Goal: Task Accomplishment & Management: Complete application form

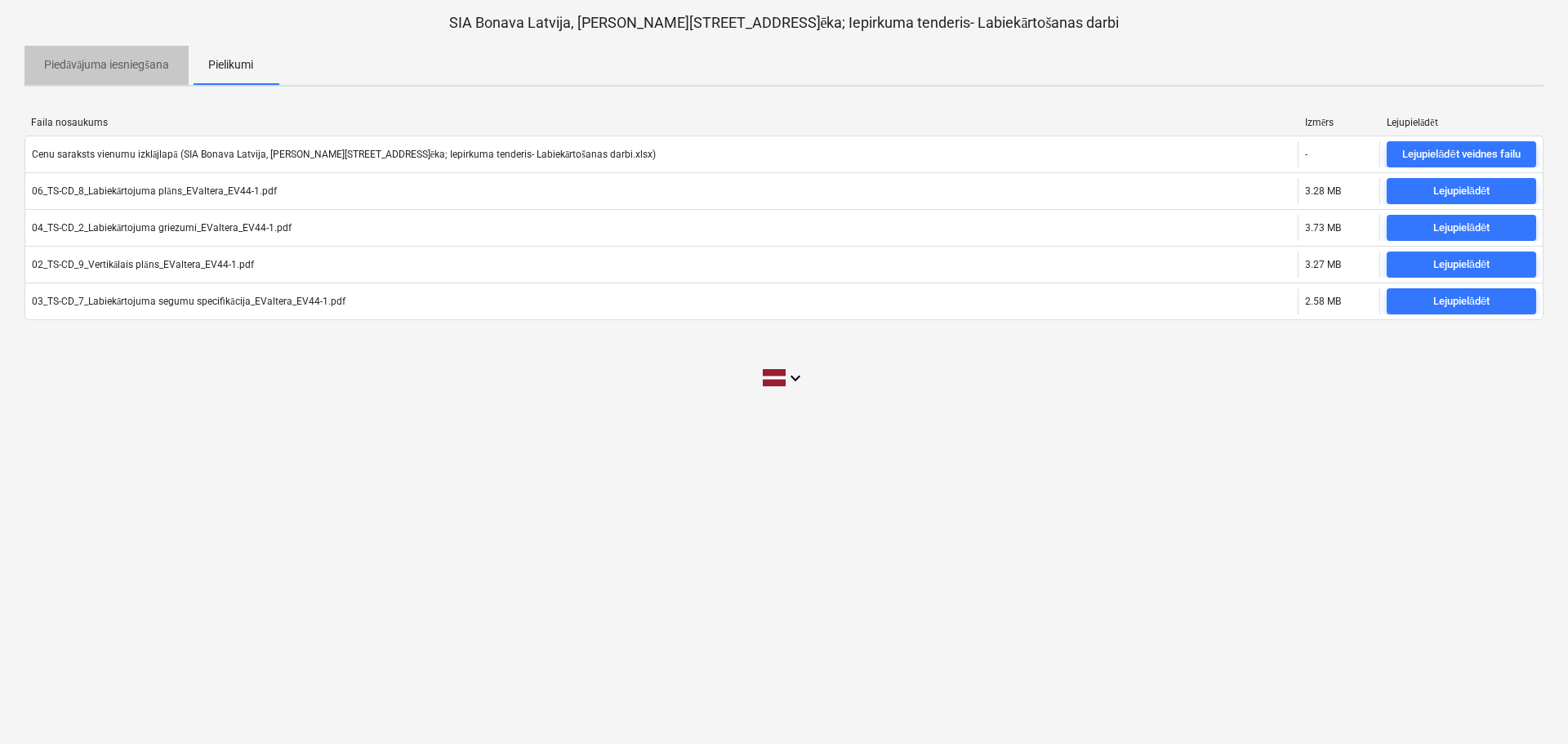
click at [100, 55] on span "Piedāvājuma iesniegšana" at bounding box center [107, 65] width 165 height 27
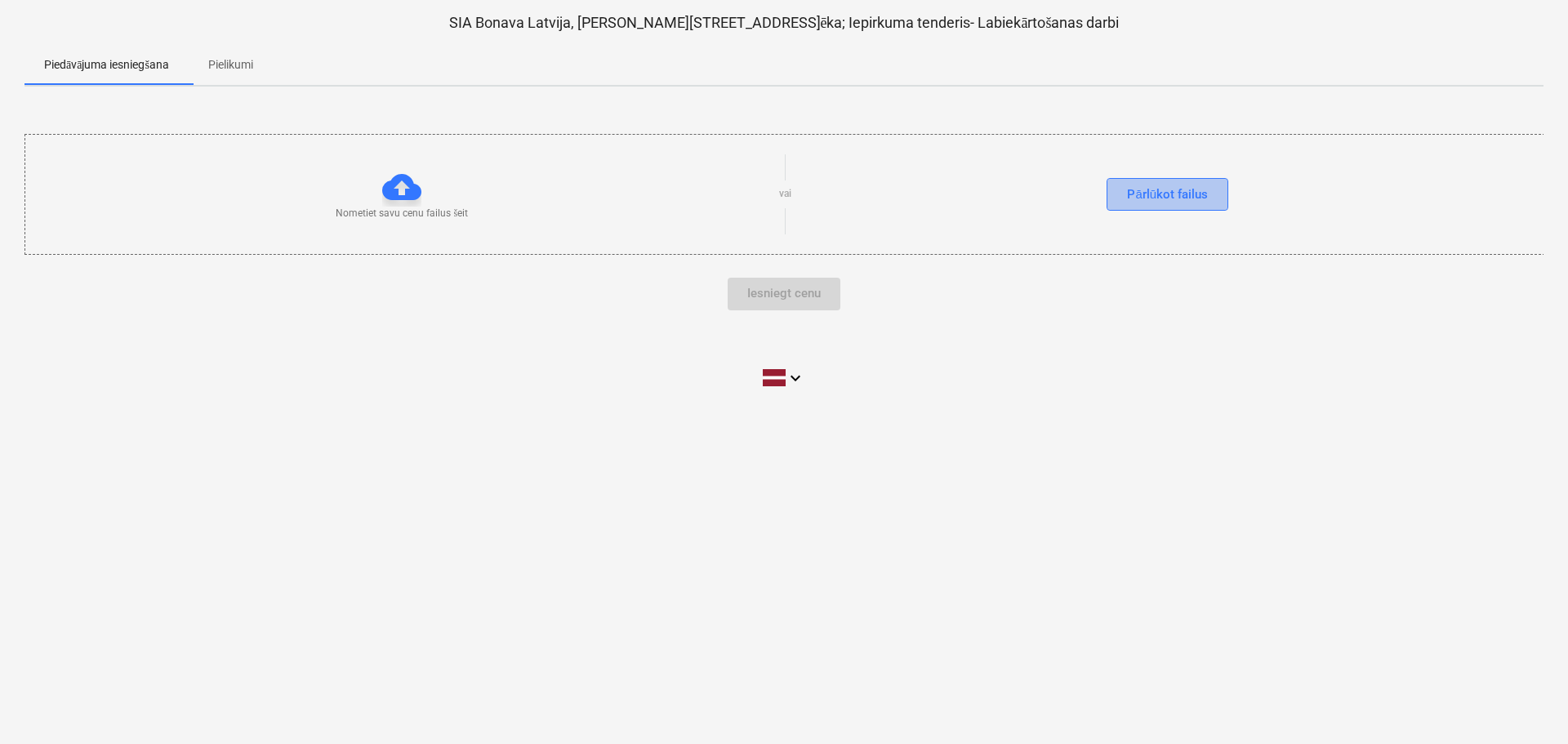
click at [1162, 192] on div "Pārlūkot failus" at bounding box center [1167, 194] width 81 height 21
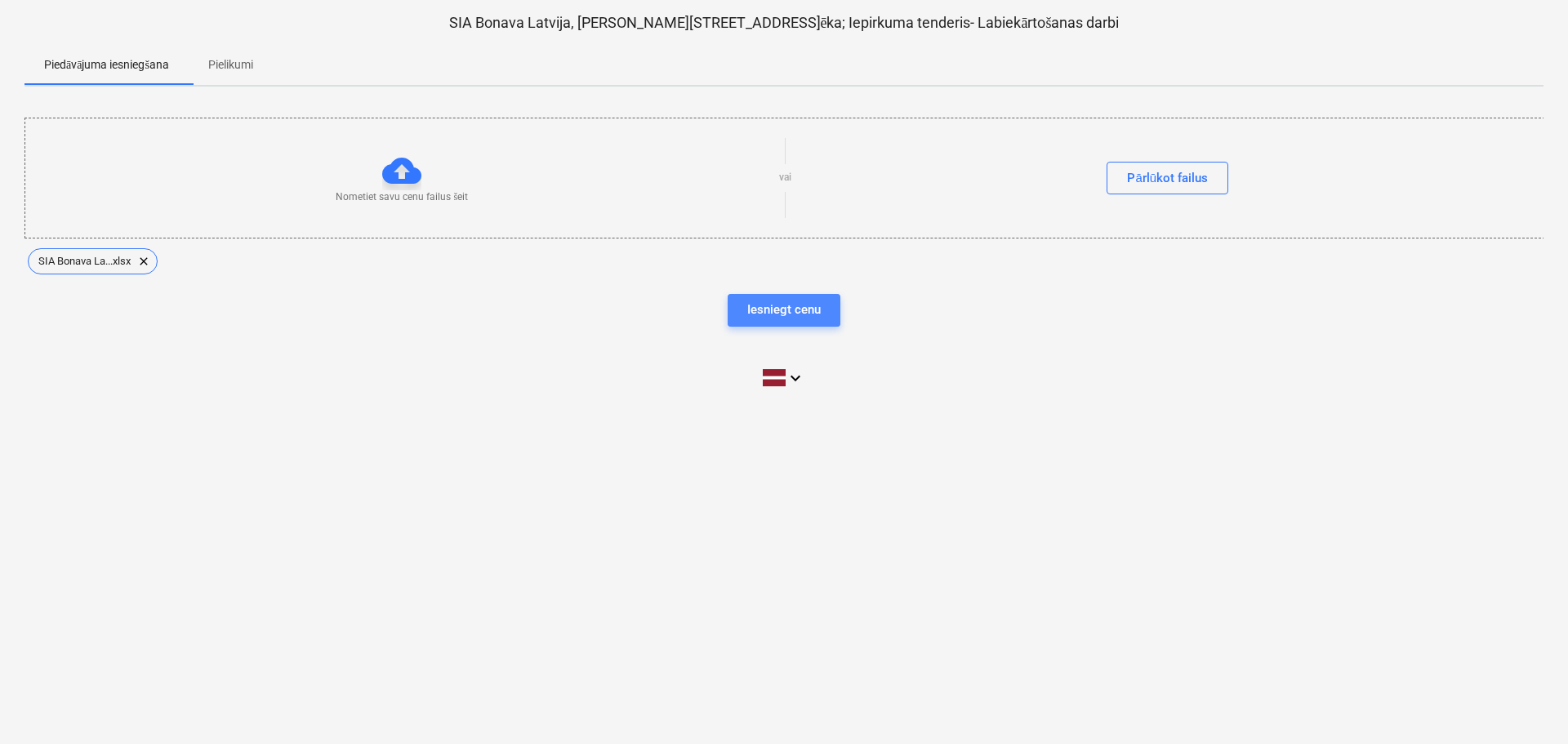
click at [800, 309] on div "Iesniegt cenu" at bounding box center [784, 309] width 74 height 21
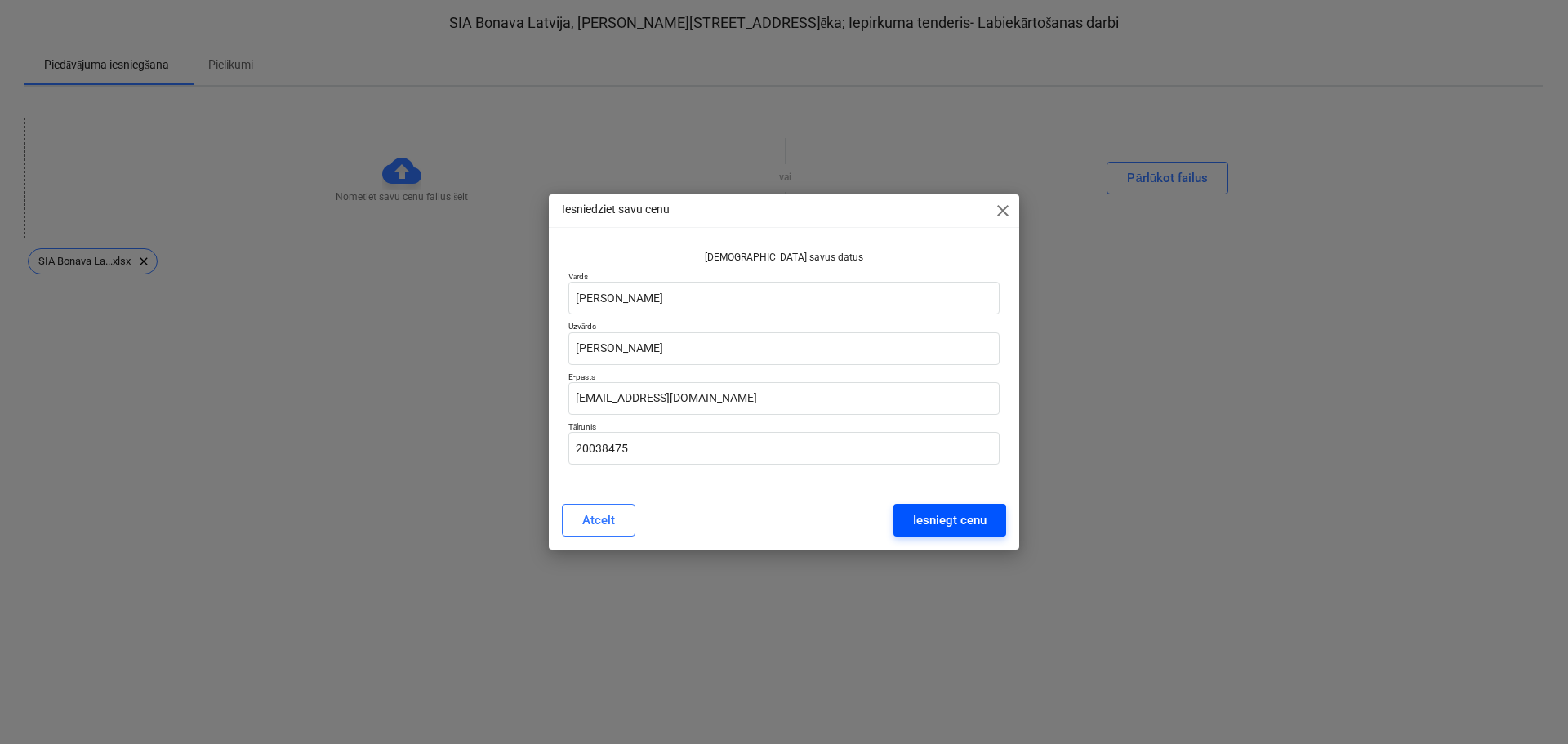
click at [930, 519] on div "Iesniegt cenu" at bounding box center [950, 520] width 74 height 21
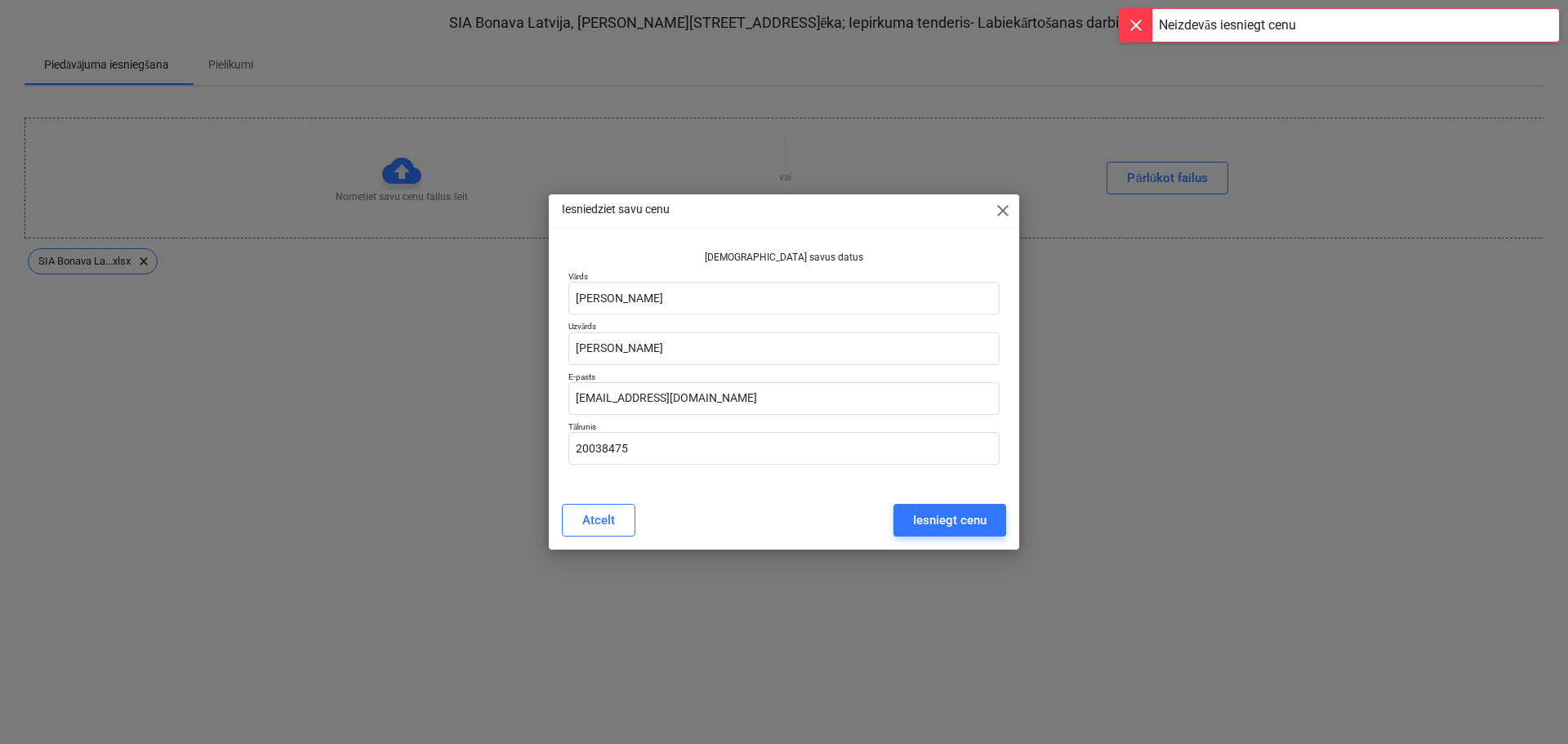
click at [1003, 210] on span "close" at bounding box center [1002, 210] width 19 height 19
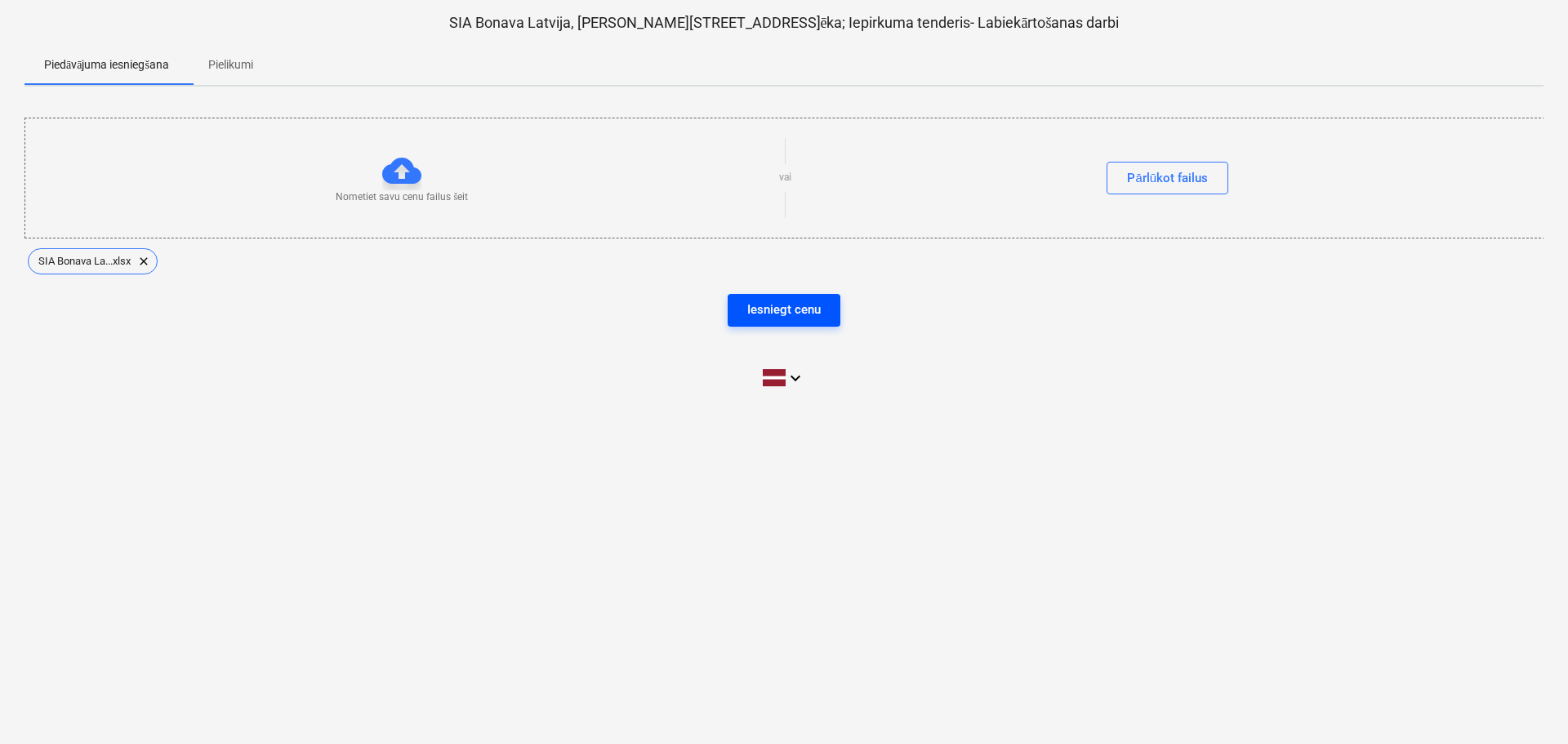
click at [782, 311] on div "Iesniegt cenu" at bounding box center [784, 309] width 74 height 21
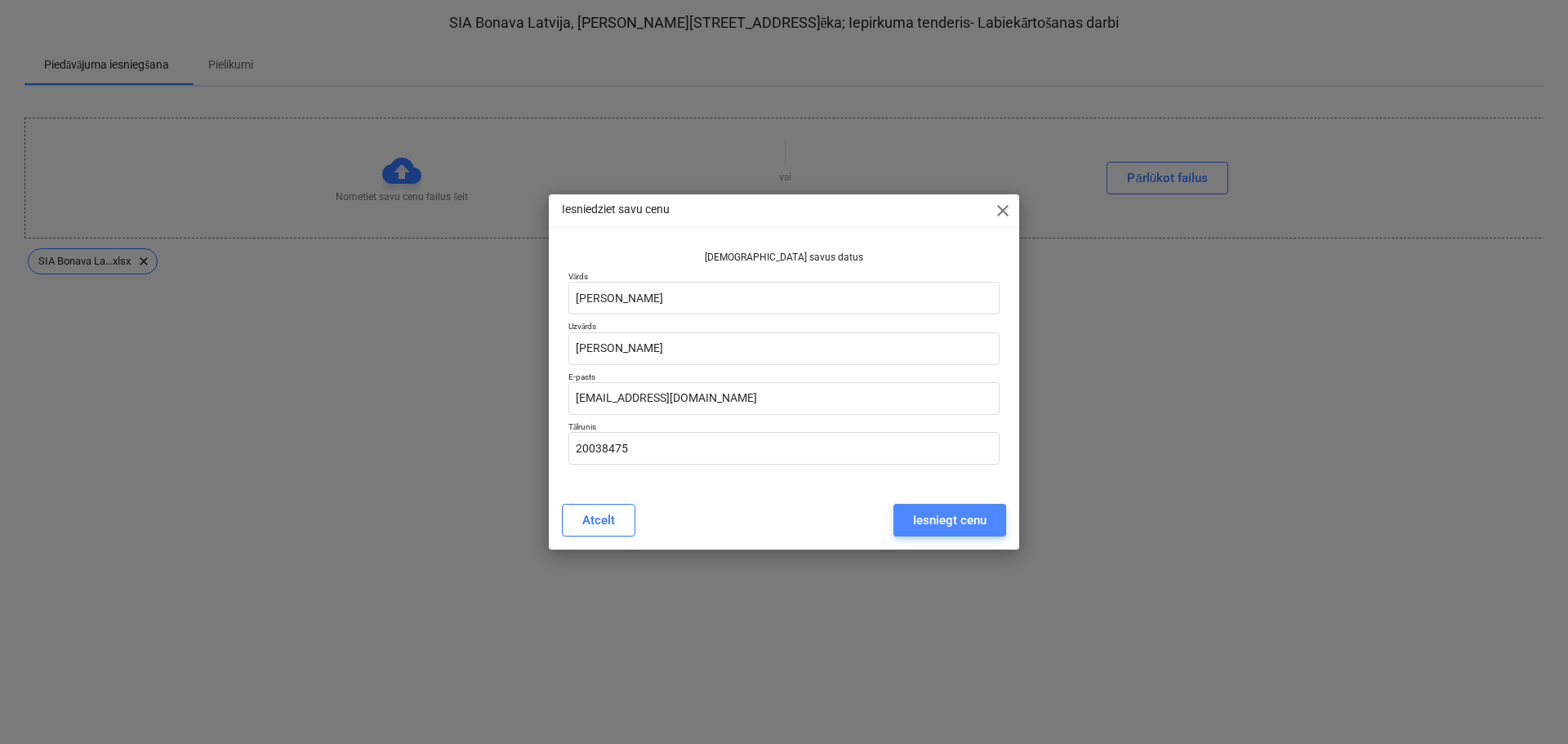
click at [939, 523] on div "Iesniegt cenu" at bounding box center [950, 520] width 74 height 21
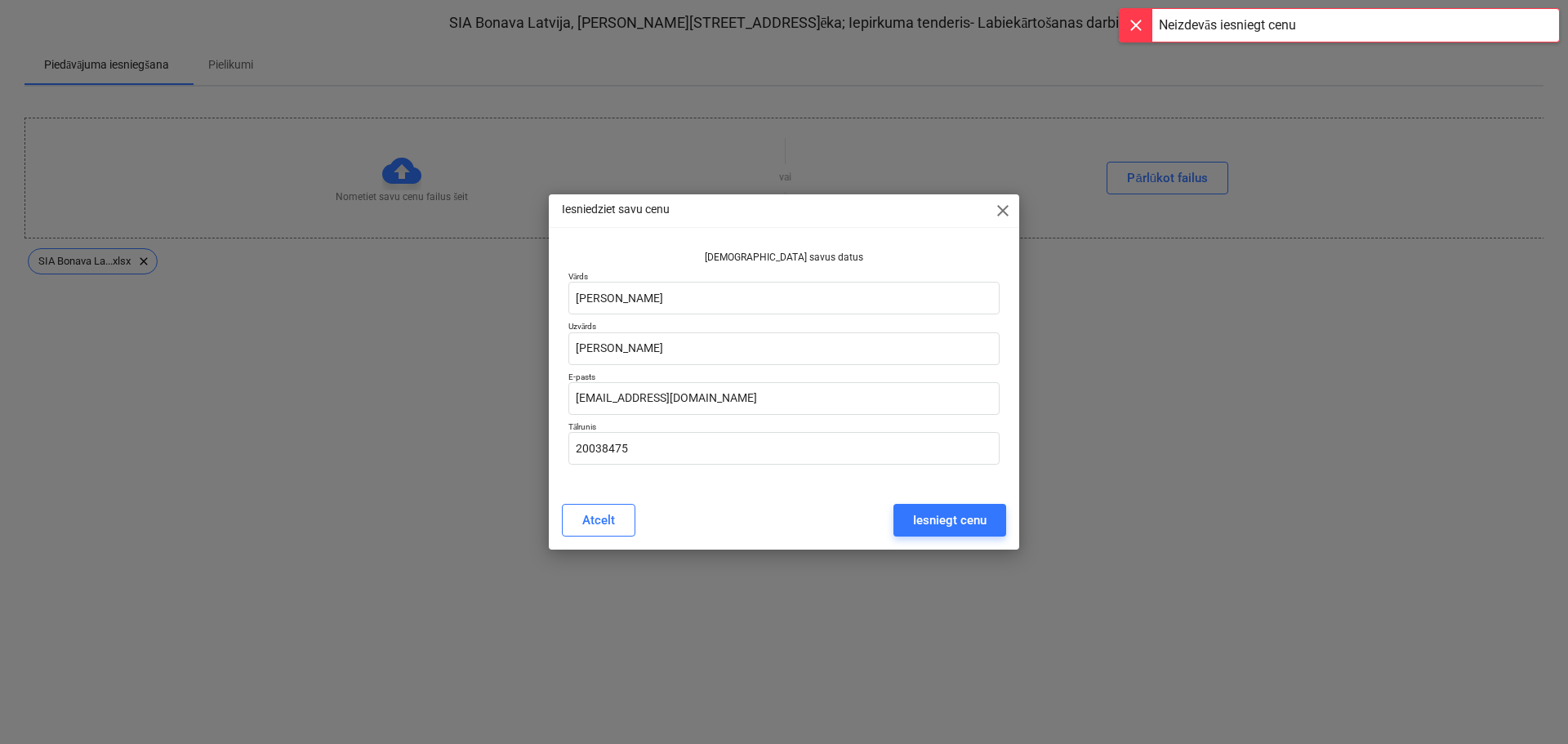
click at [1135, 23] on div at bounding box center [1136, 25] width 33 height 33
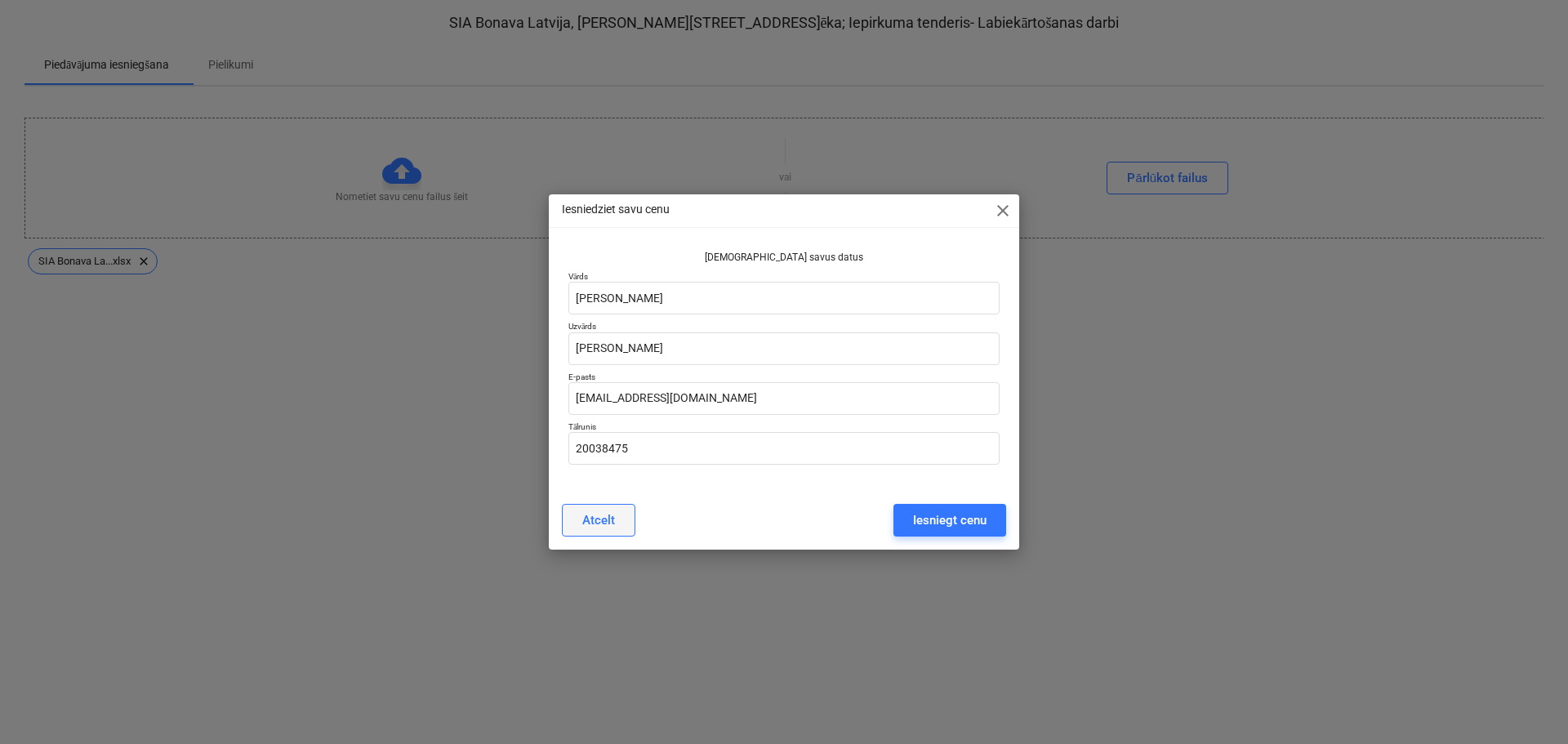
click at [592, 522] on div "Atcelt" at bounding box center [598, 520] width 33 height 21
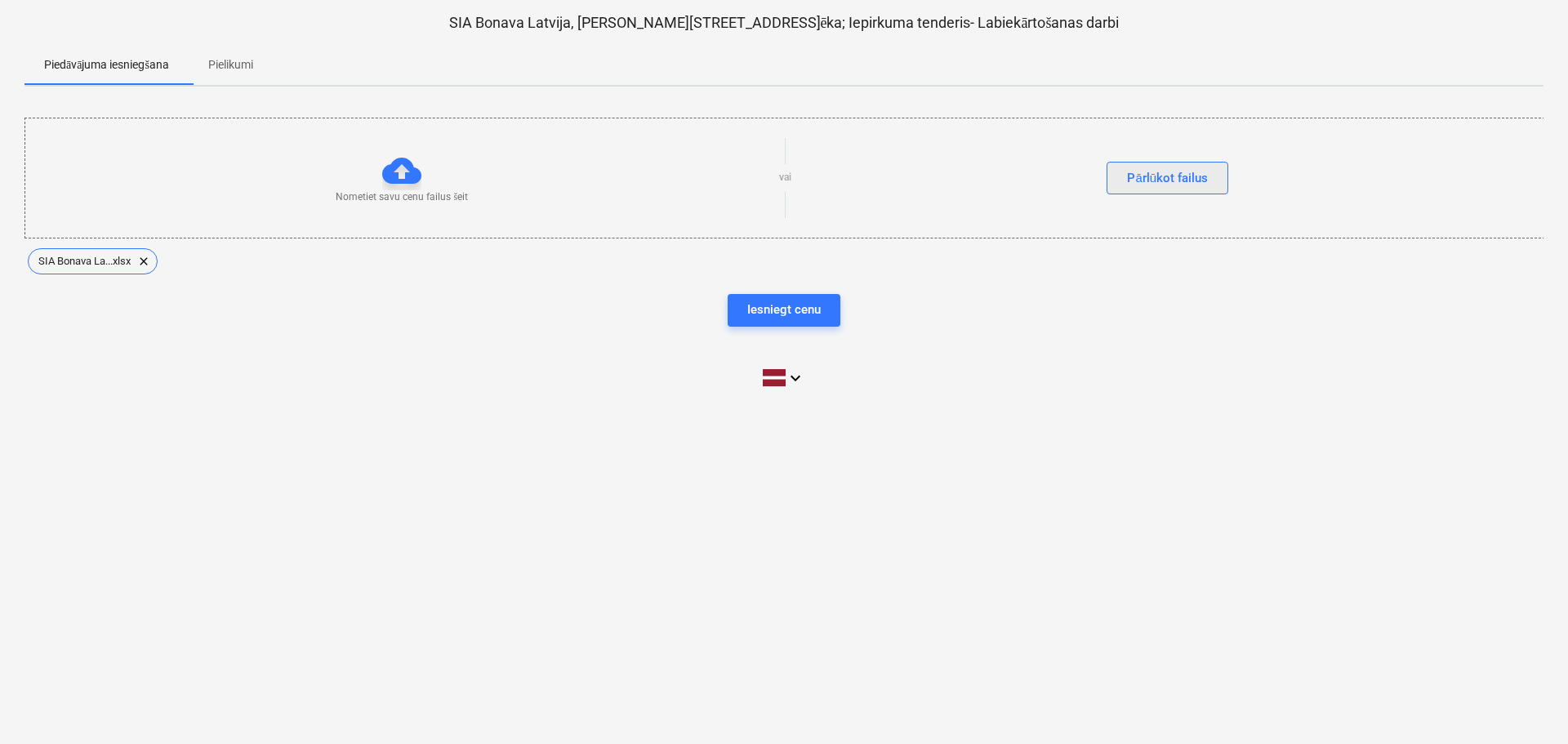
click at [1151, 181] on div "Pārlūkot failus" at bounding box center [1167, 177] width 81 height 21
click at [770, 309] on div "Iesniegt cenu" at bounding box center [784, 309] width 74 height 21
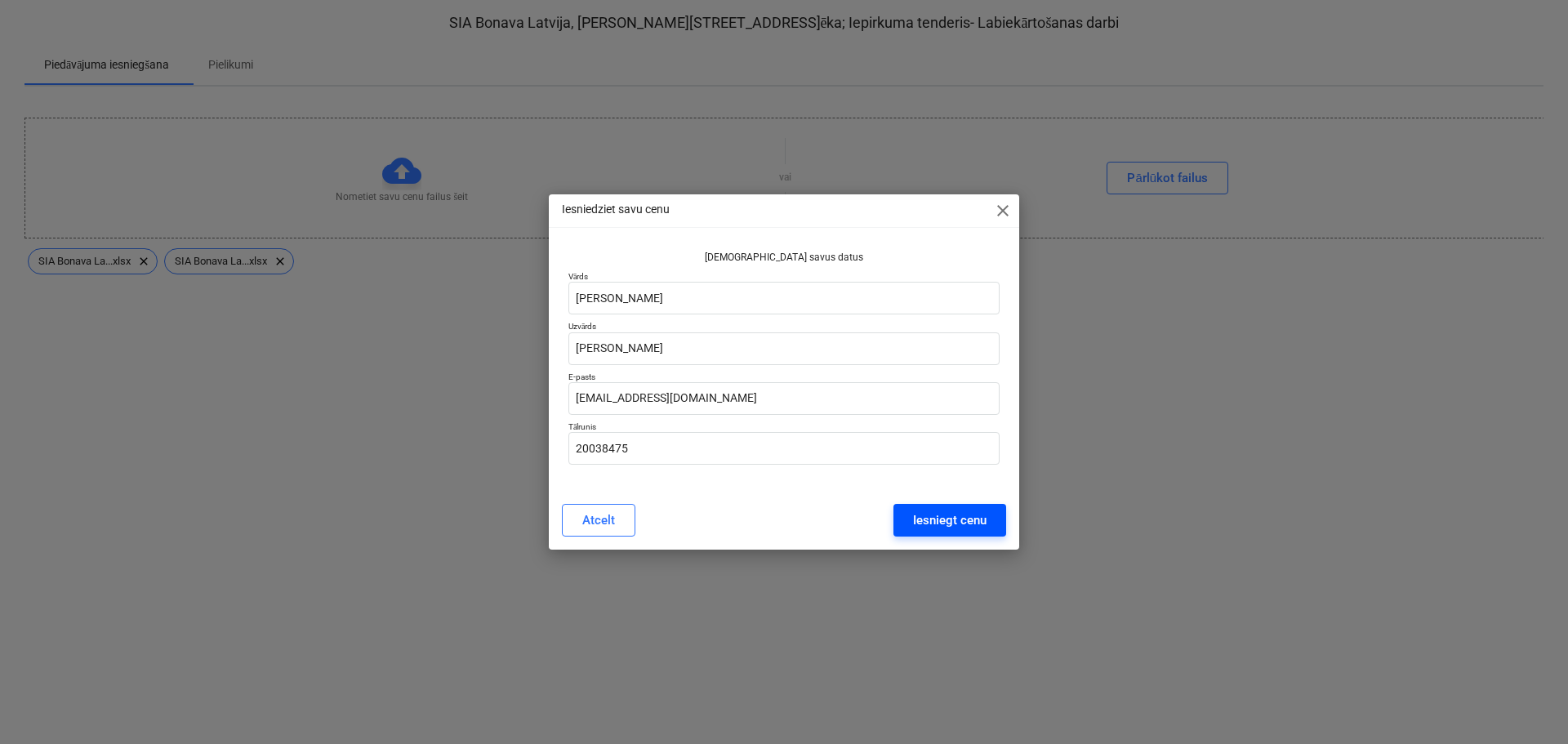
click at [931, 524] on div "Iesniegt cenu" at bounding box center [950, 520] width 74 height 21
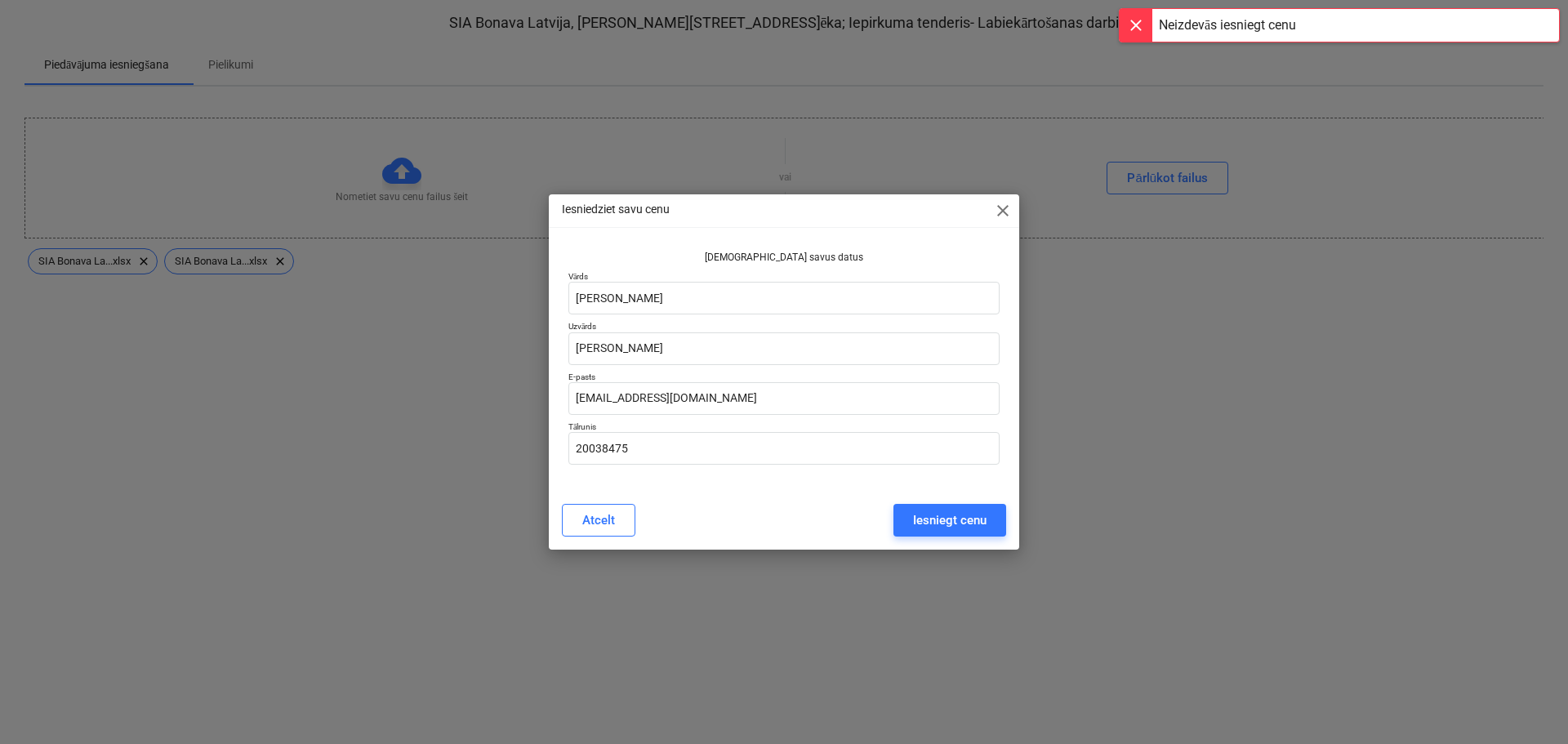
click at [1139, 29] on div at bounding box center [1136, 25] width 33 height 33
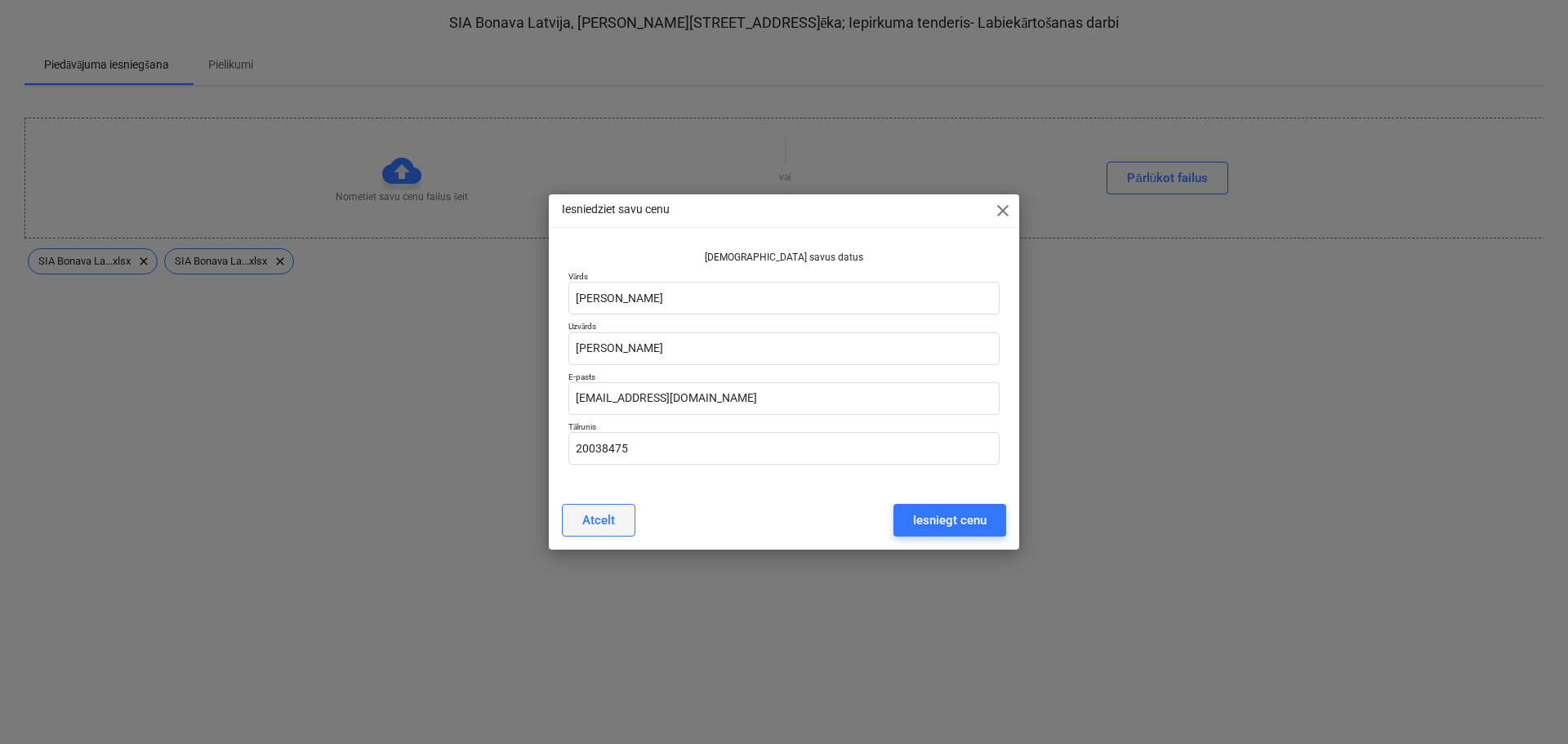
click at [612, 524] on div "Atcelt" at bounding box center [598, 520] width 33 height 21
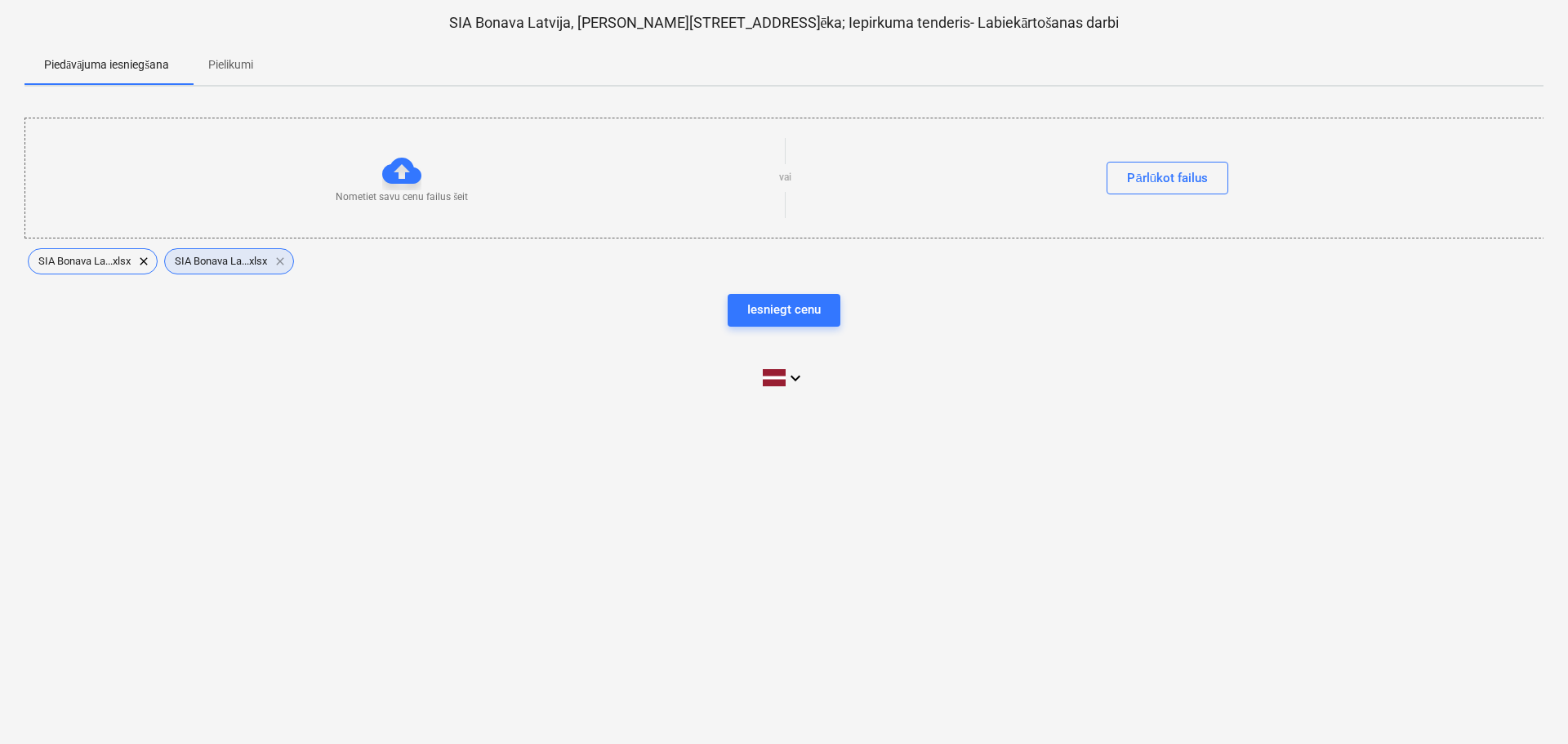
click at [285, 259] on span "clear" at bounding box center [280, 261] width 19 height 19
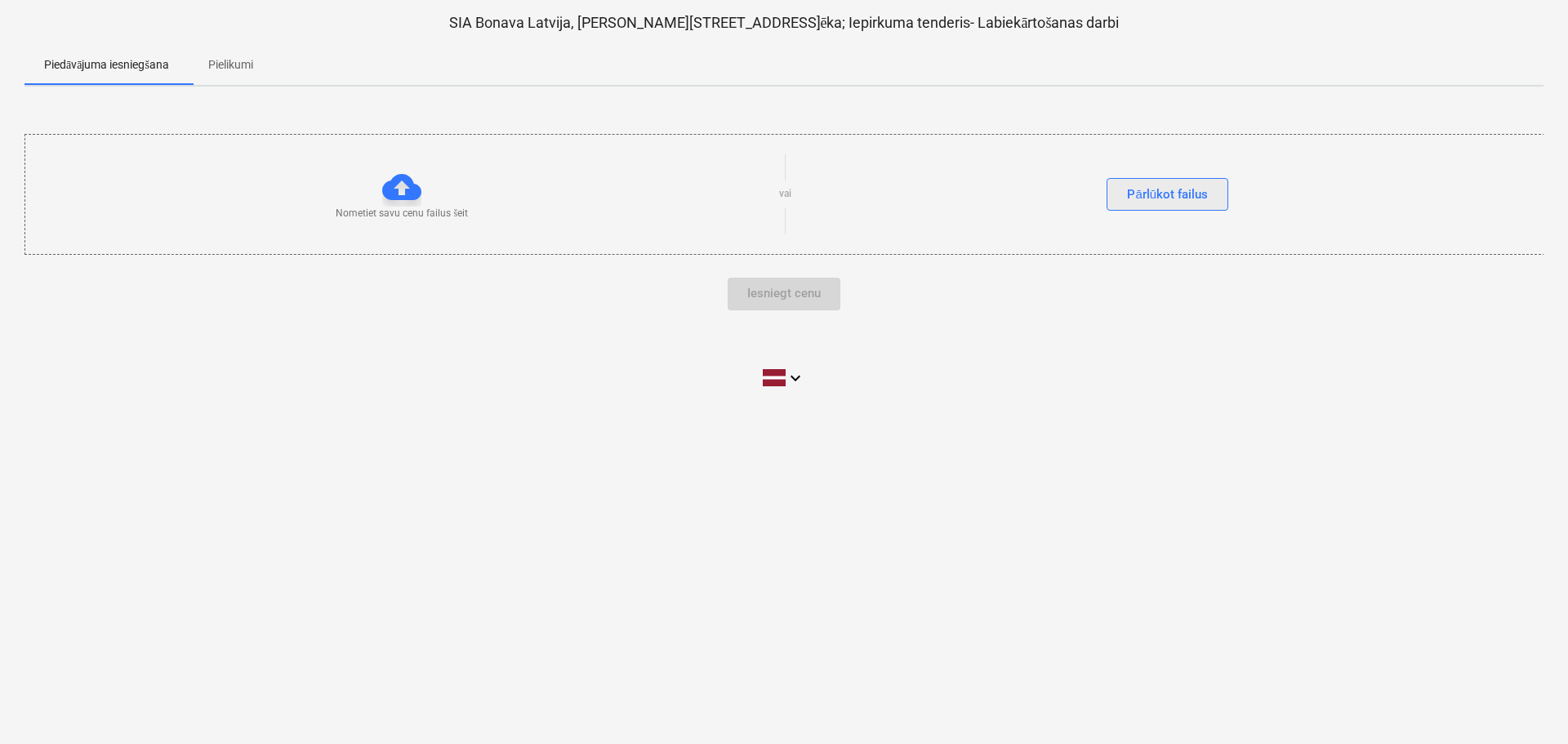
click at [1160, 193] on div "Pārlūkot failus" at bounding box center [1167, 194] width 81 height 21
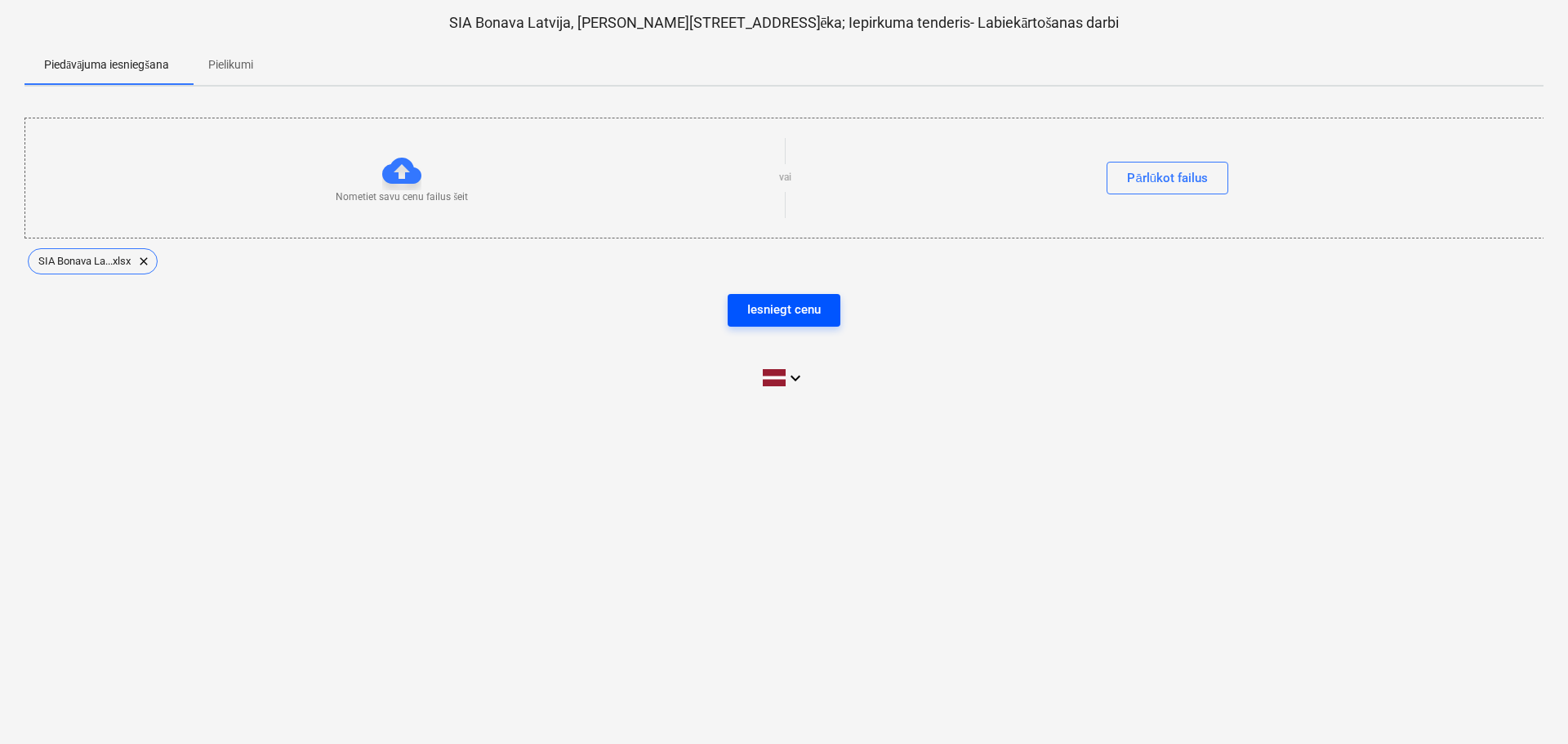
click at [769, 301] on div "Iesniegt cenu" at bounding box center [784, 309] width 74 height 21
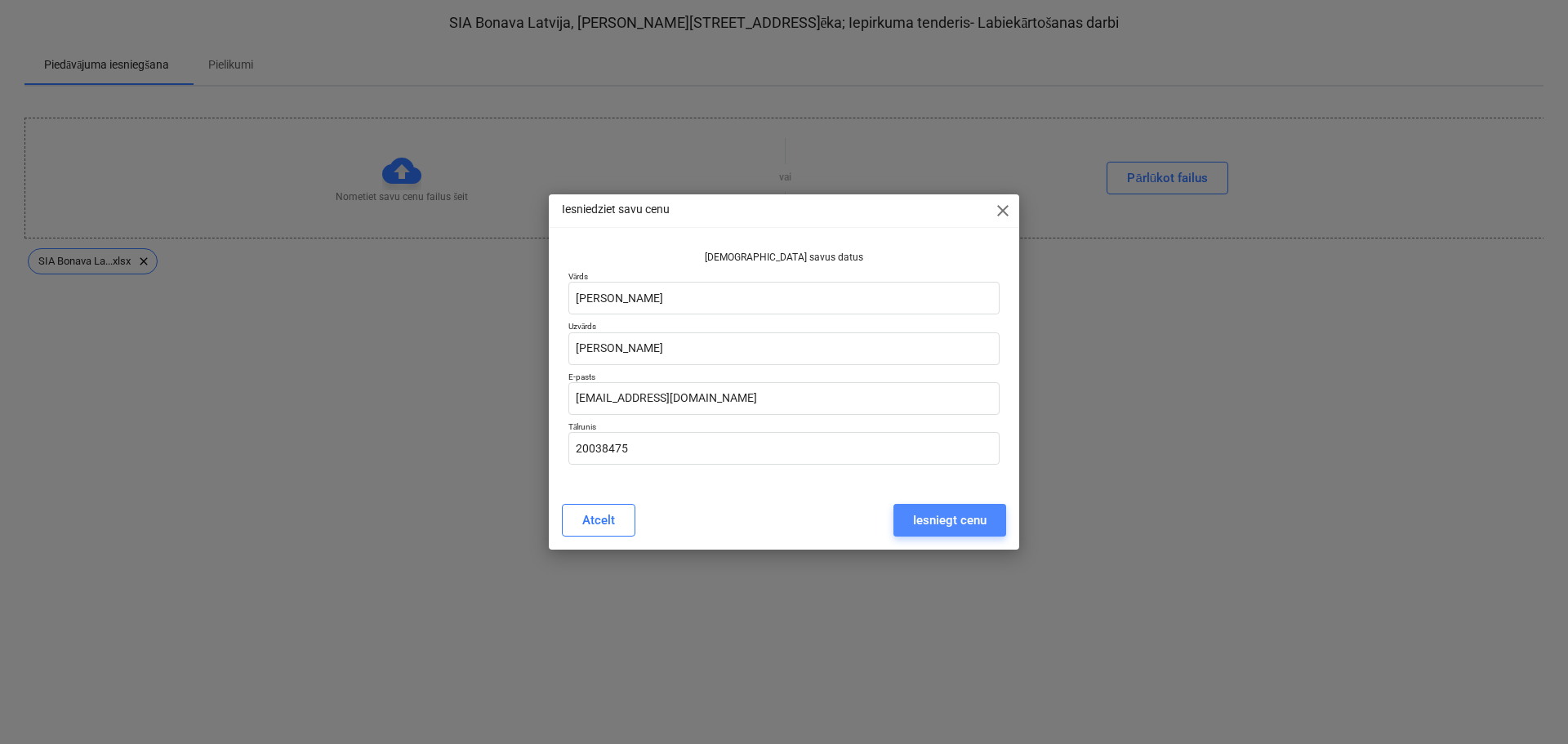
click at [923, 516] on div "Iesniegt cenu" at bounding box center [950, 520] width 74 height 21
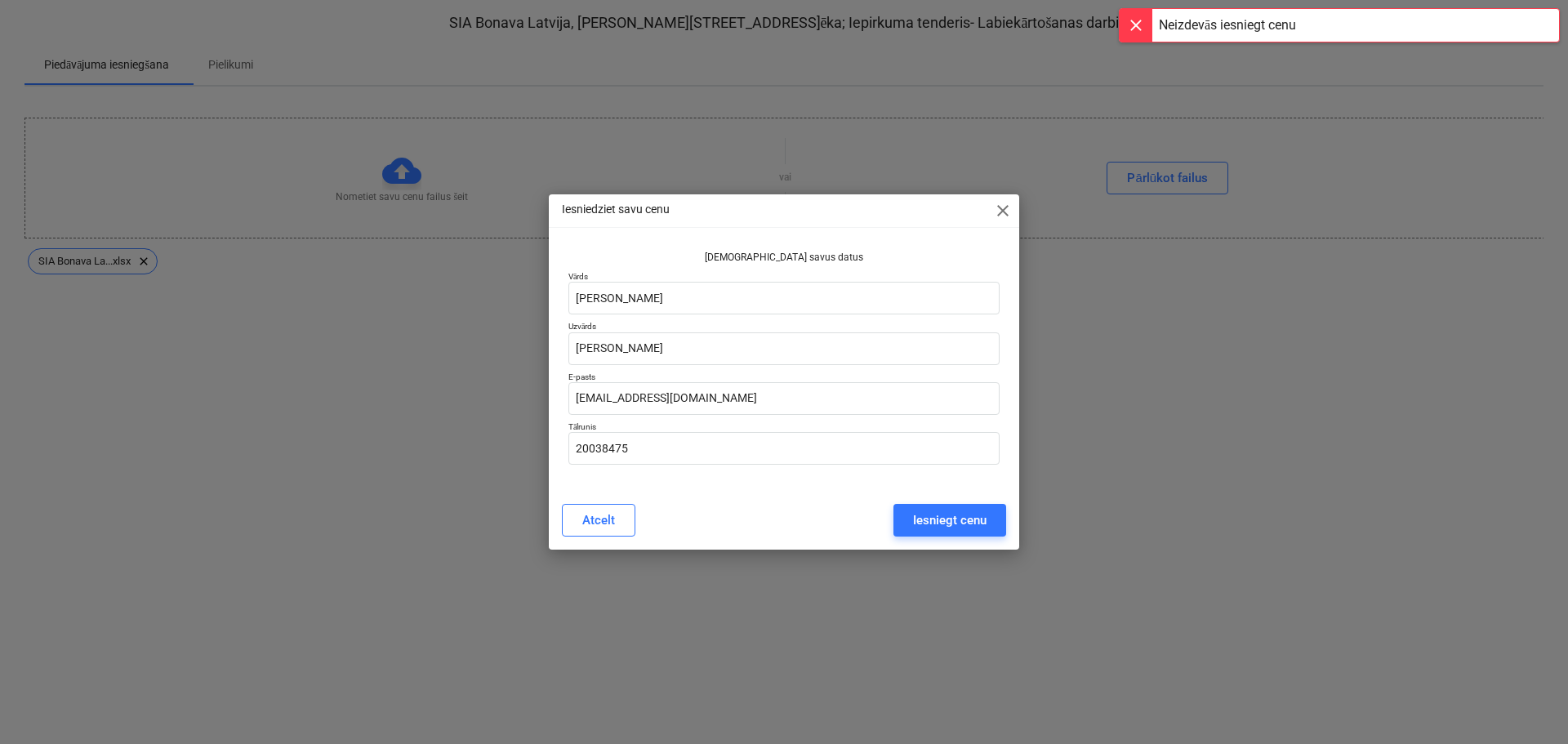
click at [1132, 19] on div at bounding box center [1136, 25] width 33 height 33
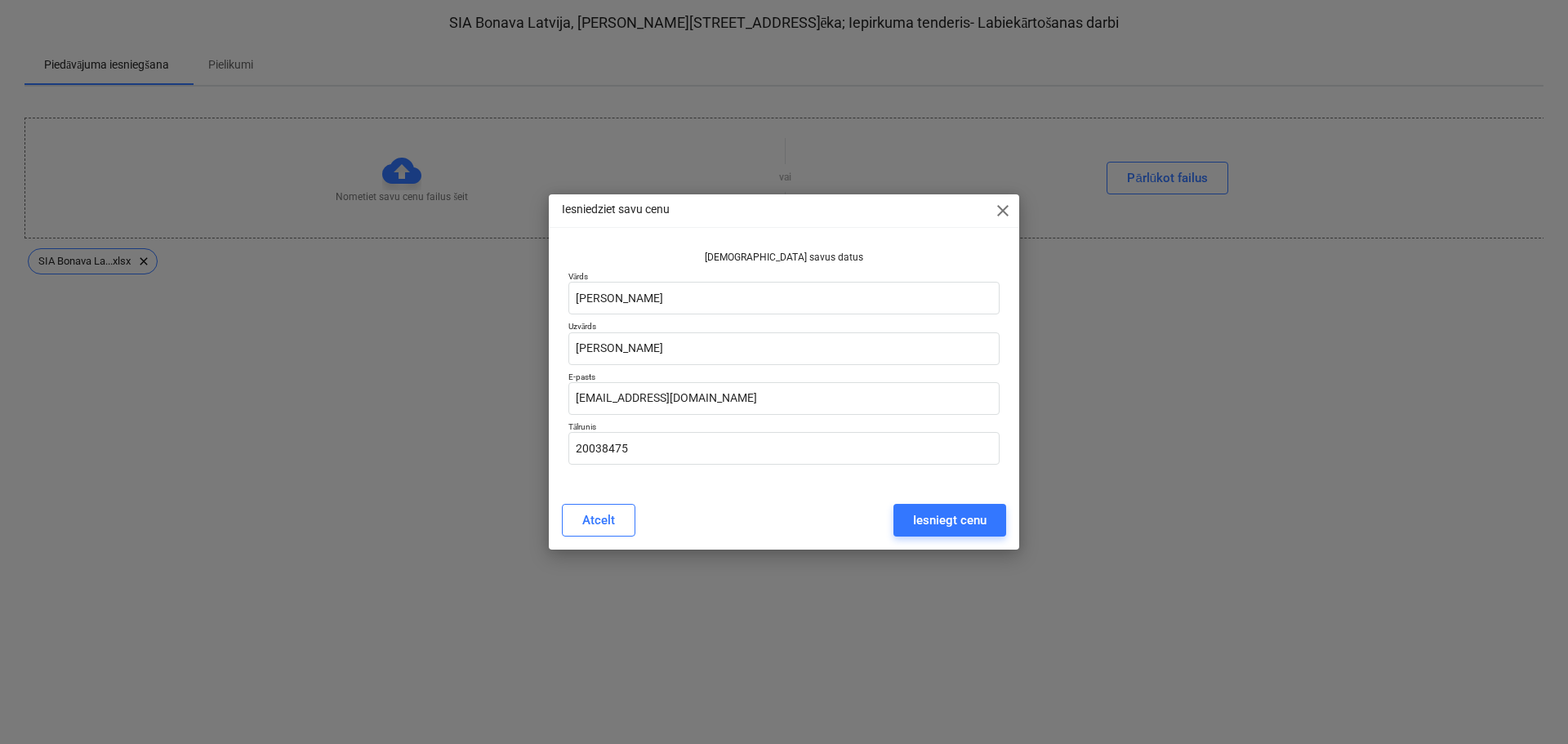
click at [1002, 217] on span "close" at bounding box center [1002, 210] width 19 height 19
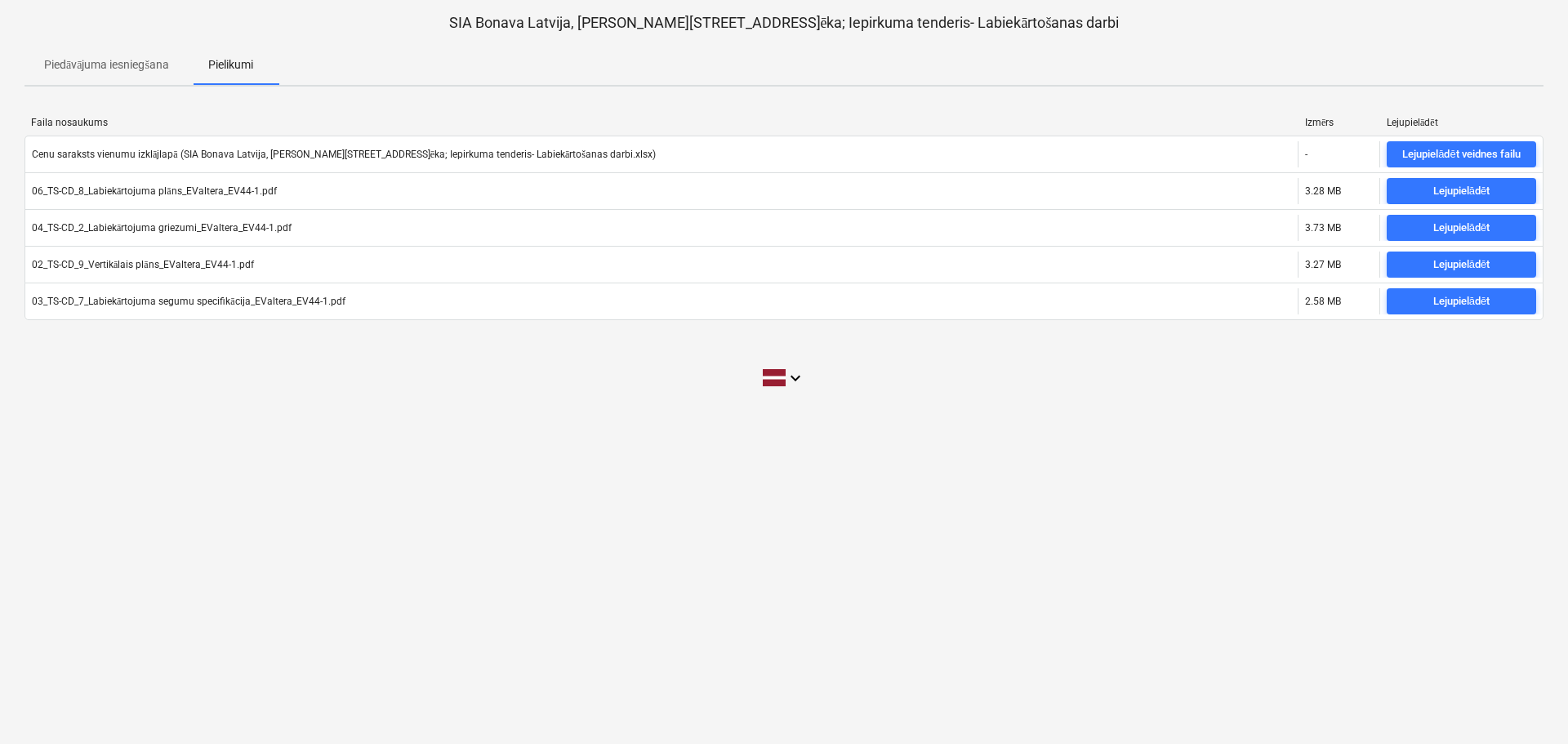
click at [126, 60] on p "Piedāvājuma iesniegšana" at bounding box center [107, 65] width 125 height 17
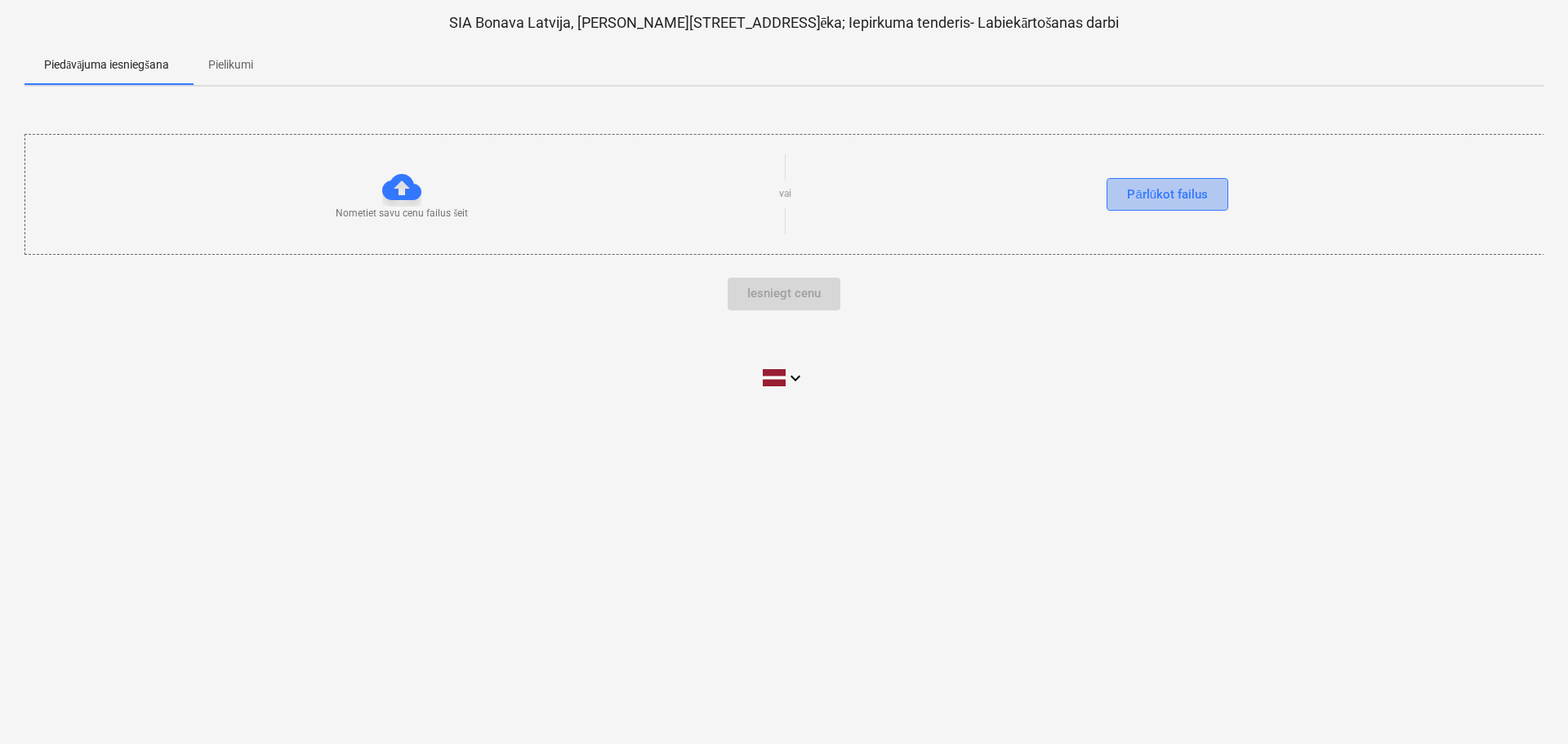
click at [1146, 196] on div "Pārlūkot failus" at bounding box center [1167, 194] width 81 height 21
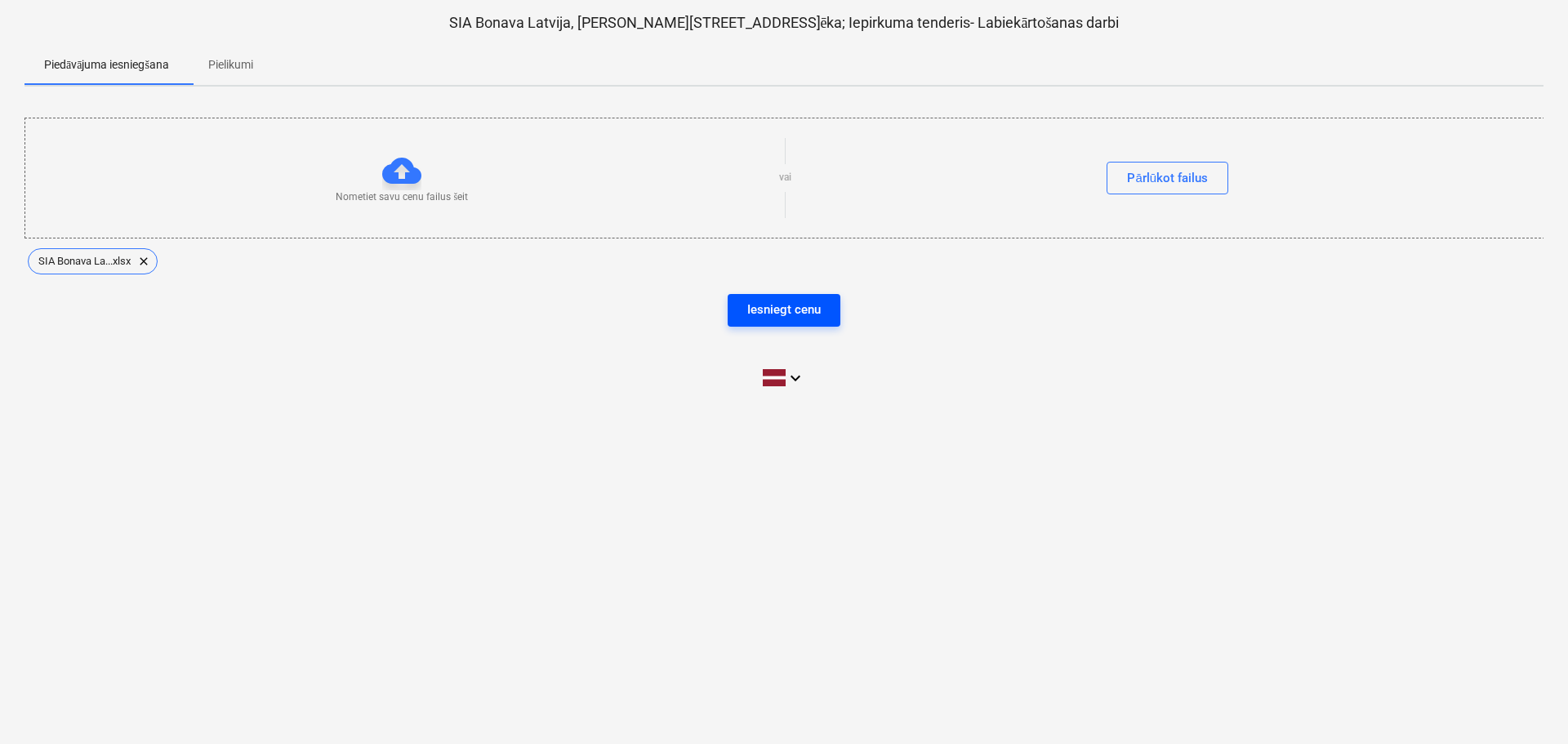
click at [758, 304] on div "Iesniegt cenu" at bounding box center [784, 309] width 74 height 21
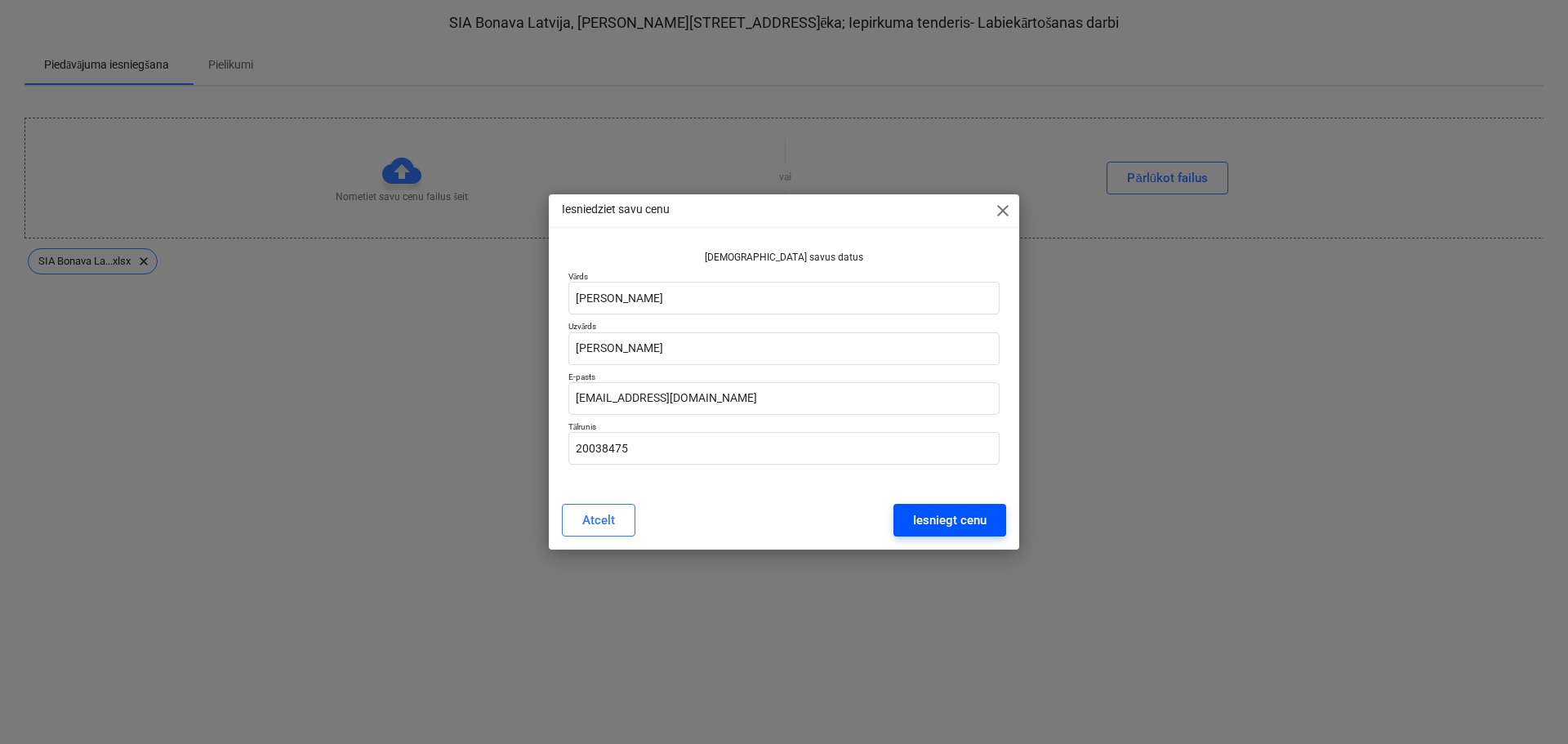
click at [938, 522] on div "Iesniegt cenu" at bounding box center [950, 520] width 74 height 21
